Goal: Transaction & Acquisition: Book appointment/travel/reservation

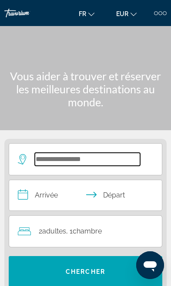
click at [113, 160] on input "Search widget" at bounding box center [87, 159] width 105 height 13
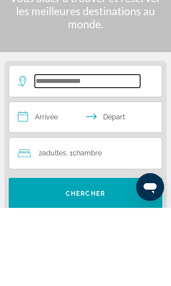
scroll to position [74, 0]
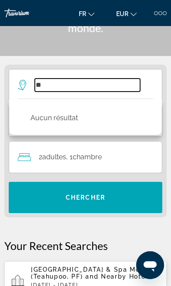
type input "*"
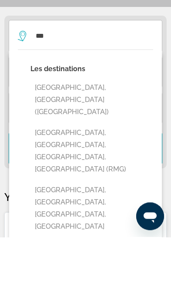
click at [109, 129] on button "[GEOGRAPHIC_DATA], [GEOGRAPHIC_DATA] ([GEOGRAPHIC_DATA])" at bounding box center [91, 149] width 123 height 41
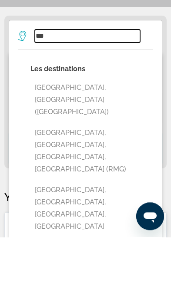
type input "**********"
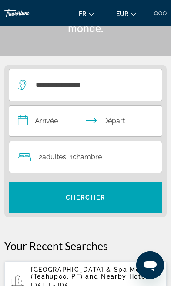
click at [53, 121] on input "**********" at bounding box center [87, 122] width 156 height 33
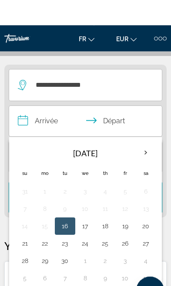
scroll to position [109, 0]
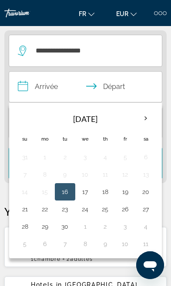
click at [133, 114] on th "[DATE]" at bounding box center [85, 119] width 100 height 21
click at [146, 115] on th "Next month" at bounding box center [145, 118] width 19 height 19
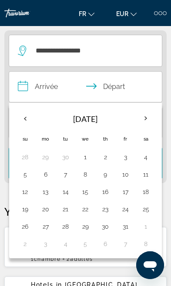
click at [148, 118] on th "Next month" at bounding box center [145, 118] width 19 height 19
click at [146, 119] on th "Next month" at bounding box center [145, 118] width 19 height 19
click at [145, 119] on th "Next month" at bounding box center [145, 118] width 19 height 19
click at [147, 121] on th "Next month" at bounding box center [145, 118] width 19 height 19
click at [105, 194] on button "12" at bounding box center [105, 192] width 10 height 12
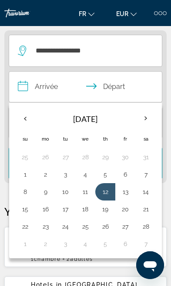
click at [25, 211] on button "15" at bounding box center [25, 209] width 11 height 12
type input "**********"
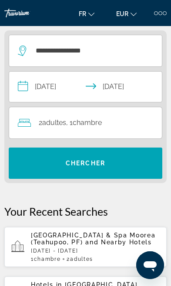
click at [131, 165] on span "Search widget" at bounding box center [85, 163] width 153 height 21
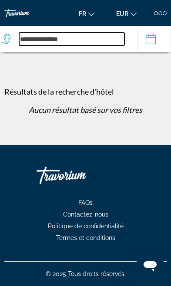
click at [100, 37] on input "**********" at bounding box center [71, 39] width 105 height 13
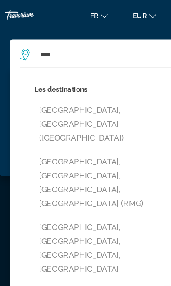
click at [73, 95] on button "[GEOGRAPHIC_DATA], [GEOGRAPHIC_DATA] ([GEOGRAPHIC_DATA])" at bounding box center [91, 109] width 123 height 41
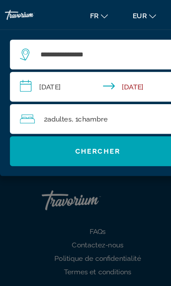
click at [128, 77] on input "**********" at bounding box center [87, 77] width 157 height 29
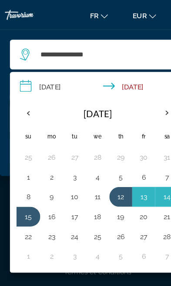
click at [107, 175] on button "12" at bounding box center [105, 172] width 10 height 12
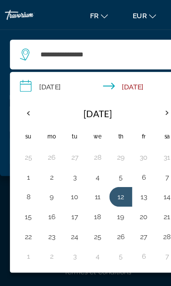
click at [28, 188] on button "15" at bounding box center [24, 190] width 11 height 12
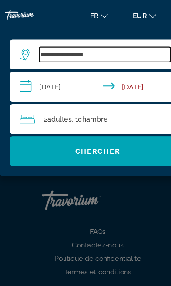
click at [98, 46] on input "**********" at bounding box center [91, 47] width 115 height 13
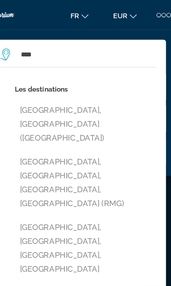
click at [73, 100] on button "[GEOGRAPHIC_DATA], [GEOGRAPHIC_DATA] ([GEOGRAPHIC_DATA])" at bounding box center [91, 109] width 123 height 41
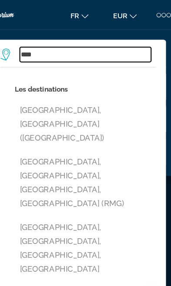
type input "**********"
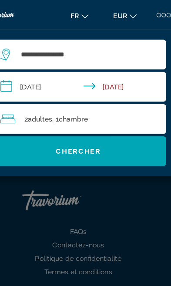
click at [86, 129] on span "Chercher" at bounding box center [86, 132] width 40 height 7
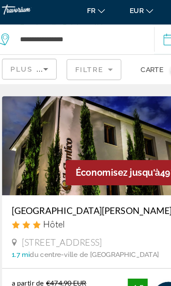
scroll to position [2158, 0]
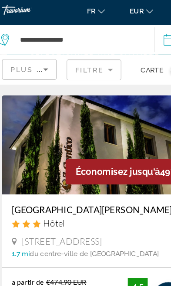
click at [57, 106] on img "Main content" at bounding box center [85, 131] width 162 height 87
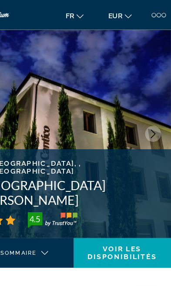
click at [151, 114] on icon "Next image" at bounding box center [155, 117] width 8 height 8
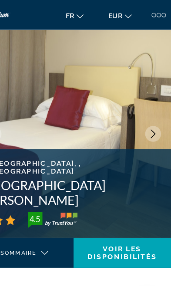
click at [151, 119] on icon "Next image" at bounding box center [155, 117] width 8 height 8
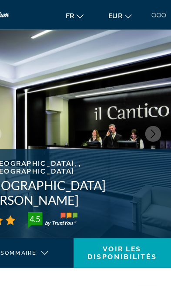
click at [151, 119] on icon "Next image" at bounding box center [155, 117] width 8 height 8
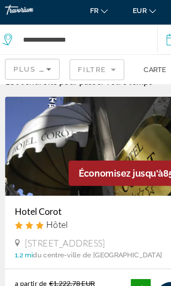
click at [44, 123] on img "Main content" at bounding box center [85, 132] width 162 height 87
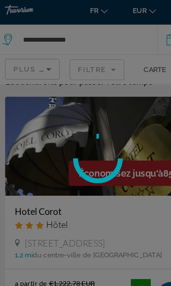
scroll to position [26, 0]
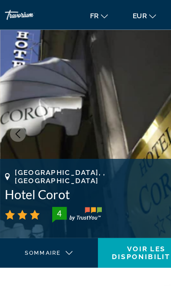
click at [142, 123] on img "Main content" at bounding box center [85, 117] width 171 height 182
click at [140, 117] on img "Main content" at bounding box center [85, 117] width 171 height 182
click at [146, 119] on img "Main content" at bounding box center [85, 117] width 171 height 182
click at [20, 123] on img "Main content" at bounding box center [85, 117] width 171 height 182
click at [19, 118] on icon "Previous image" at bounding box center [16, 117] width 8 height 8
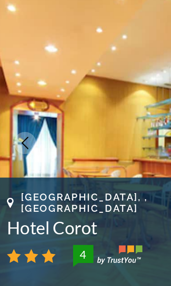
click at [13, 110] on button "Previous image" at bounding box center [16, 117] width 14 height 14
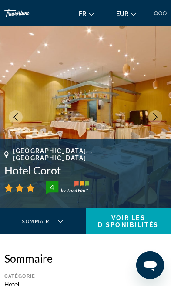
click at [13, 112] on button "Previous image" at bounding box center [16, 117] width 14 height 14
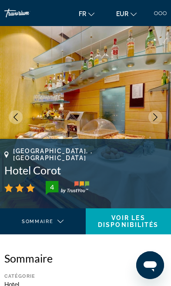
click at [23, 123] on img "Main content" at bounding box center [85, 117] width 171 height 182
click at [15, 118] on icon "Previous image" at bounding box center [15, 117] width 4 height 8
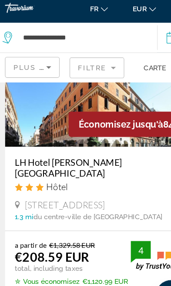
scroll to position [332, 0]
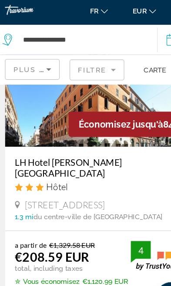
click at [43, 106] on img "Main content" at bounding box center [85, 89] width 162 height 87
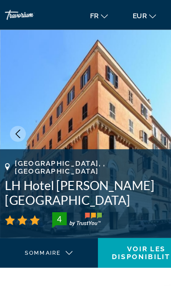
click at [142, 117] on img "Main content" at bounding box center [85, 117] width 171 height 182
click at [19, 117] on icon "Previous image" at bounding box center [16, 117] width 8 height 8
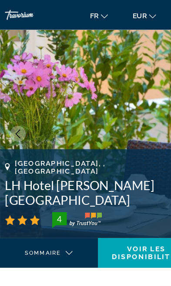
click at [19, 120] on icon "Previous image" at bounding box center [16, 117] width 8 height 8
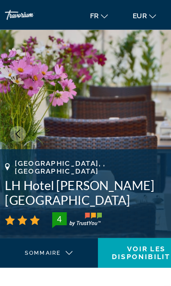
click at [21, 124] on img "Main content" at bounding box center [85, 117] width 171 height 182
click at [15, 119] on icon "Previous image" at bounding box center [16, 117] width 8 height 8
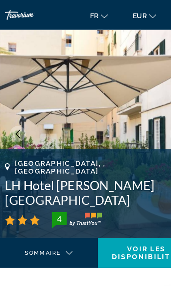
click at [17, 120] on icon "Previous image" at bounding box center [15, 117] width 4 height 8
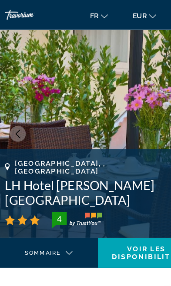
click at [14, 120] on icon "Previous image" at bounding box center [16, 117] width 8 height 8
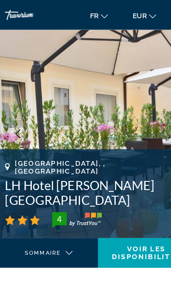
click at [15, 120] on icon "Previous image" at bounding box center [16, 117] width 8 height 8
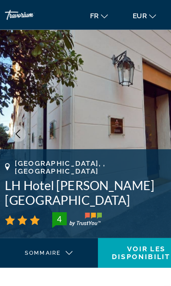
click at [13, 120] on icon "Previous image" at bounding box center [16, 117] width 8 height 8
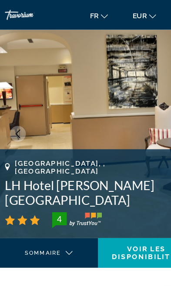
click at [13, 120] on icon "Previous image" at bounding box center [16, 117] width 8 height 8
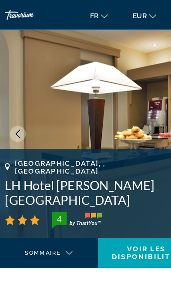
click at [16, 119] on icon "Previous image" at bounding box center [15, 117] width 4 height 8
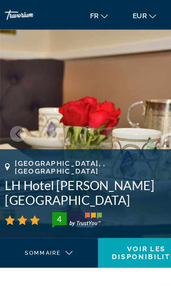
click at [15, 122] on button "Previous image" at bounding box center [16, 117] width 14 height 14
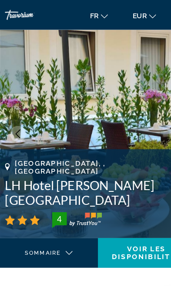
click at [15, 118] on icon "Previous image" at bounding box center [16, 117] width 8 height 8
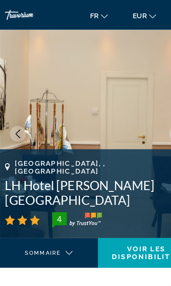
click at [13, 114] on icon "Previous image" at bounding box center [16, 117] width 8 height 8
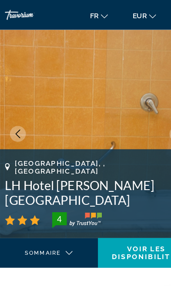
click at [17, 118] on icon "Previous image" at bounding box center [16, 117] width 8 height 8
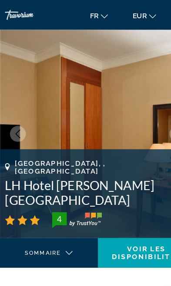
click at [14, 118] on icon "Previous image" at bounding box center [15, 117] width 4 height 8
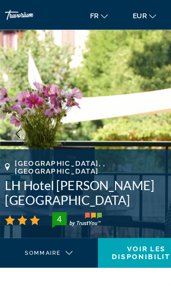
click at [15, 116] on icon "Previous image" at bounding box center [16, 117] width 8 height 8
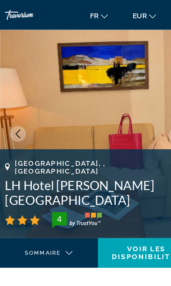
click at [14, 115] on icon "Previous image" at bounding box center [16, 117] width 8 height 8
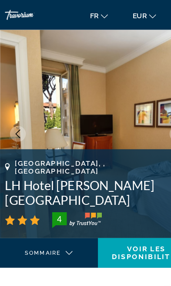
click at [14, 117] on icon "Previous image" at bounding box center [15, 117] width 4 height 8
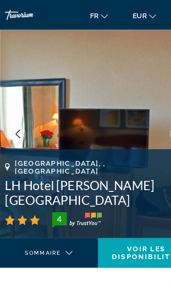
click at [17, 118] on icon "Previous image" at bounding box center [16, 117] width 8 height 8
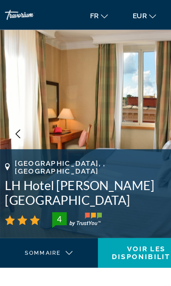
click at [15, 117] on icon "Previous image" at bounding box center [16, 117] width 8 height 8
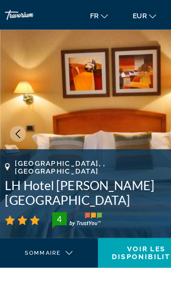
click at [139, 109] on img "Main content" at bounding box center [85, 117] width 171 height 182
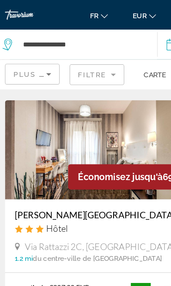
scroll to position [548, 0]
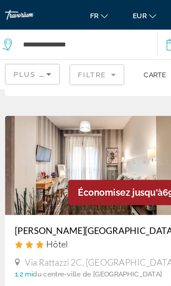
click at [44, 136] on img "Main content" at bounding box center [85, 145] width 162 height 87
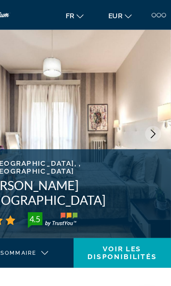
click at [148, 121] on button "Next image" at bounding box center [155, 117] width 14 height 14
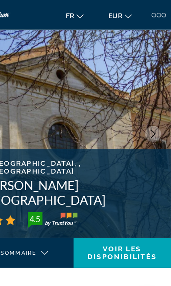
click at [153, 119] on icon "Next image" at bounding box center [155, 117] width 4 height 8
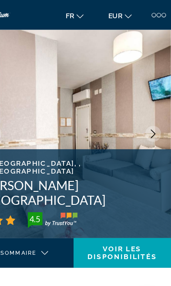
click at [148, 123] on button "Next image" at bounding box center [155, 117] width 14 height 14
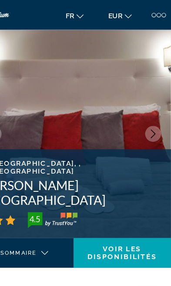
click at [148, 121] on button "Next image" at bounding box center [155, 117] width 14 height 14
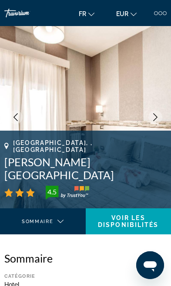
click at [17, 117] on icon "Previous image" at bounding box center [16, 117] width 8 height 8
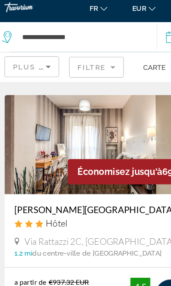
scroll to position [562, 0]
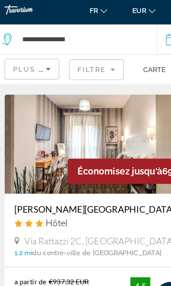
click at [29, 123] on img "Main content" at bounding box center [85, 131] width 162 height 87
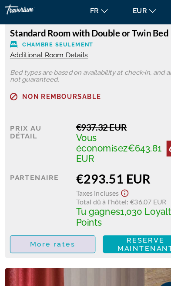
scroll to position [1275, 0]
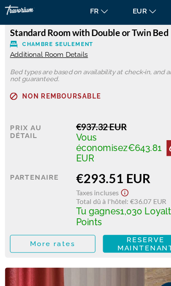
click at [54, 215] on span "More rates" at bounding box center [46, 218] width 40 height 7
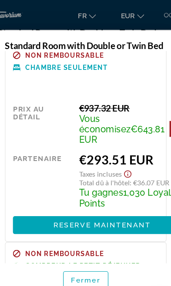
scroll to position [3, 0]
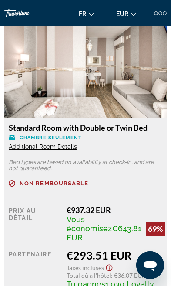
scroll to position [1181, 0]
